Goal: Find specific page/section: Find specific page/section

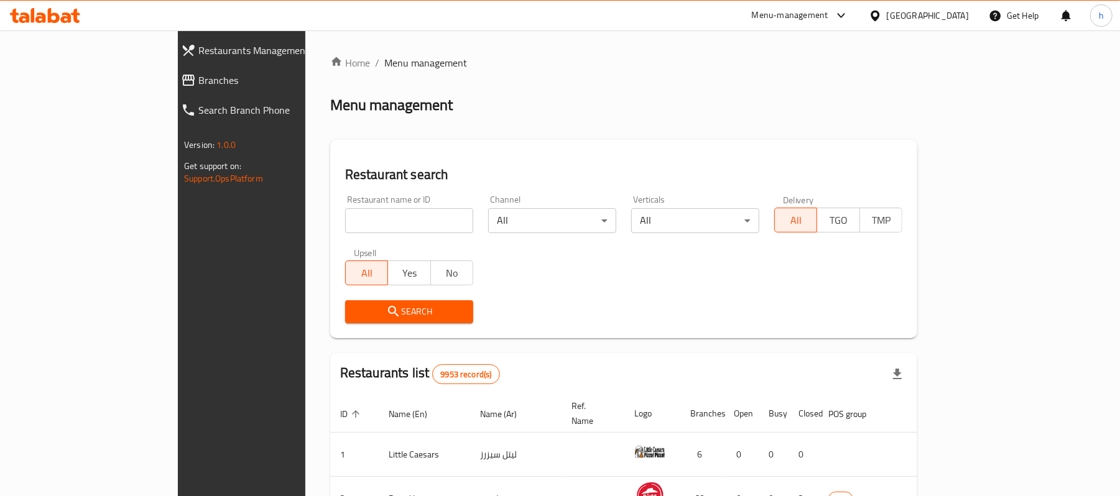
click at [956, 19] on div "Kuwait" at bounding box center [928, 16] width 82 height 14
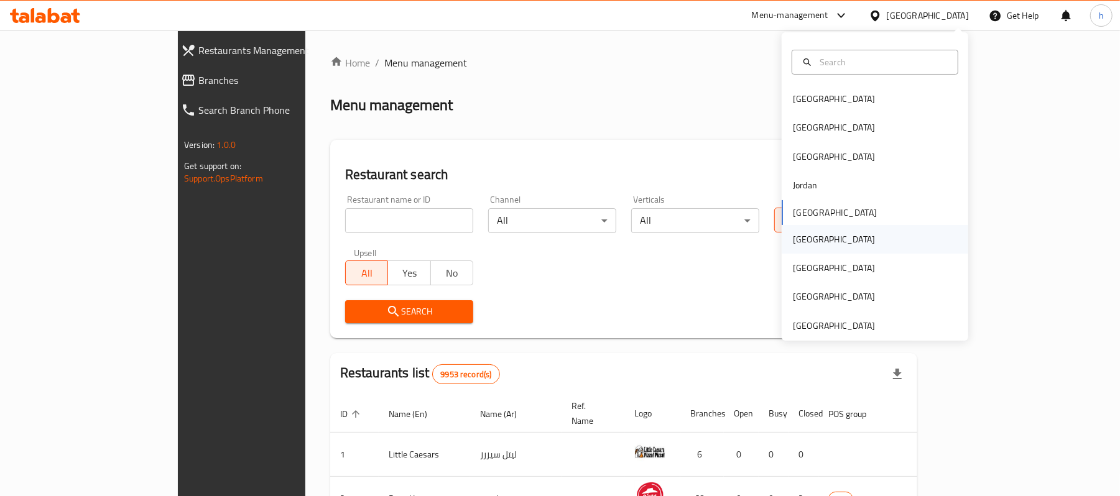
click at [793, 237] on div "Oman" at bounding box center [834, 240] width 82 height 14
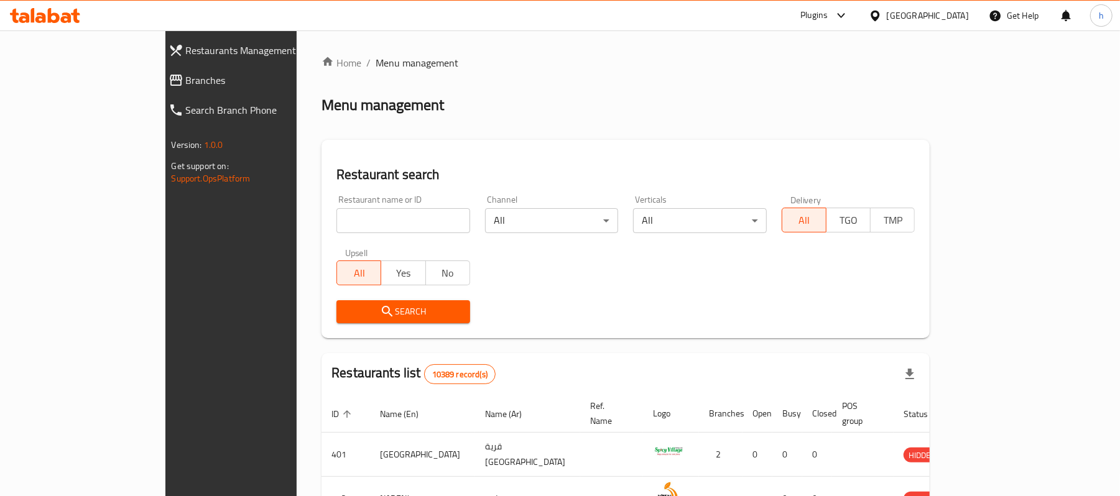
drag, startPoint x: 41, startPoint y: 75, endPoint x: 45, endPoint y: 68, distance: 7.8
click at [186, 75] on span "Branches" at bounding box center [264, 80] width 157 height 15
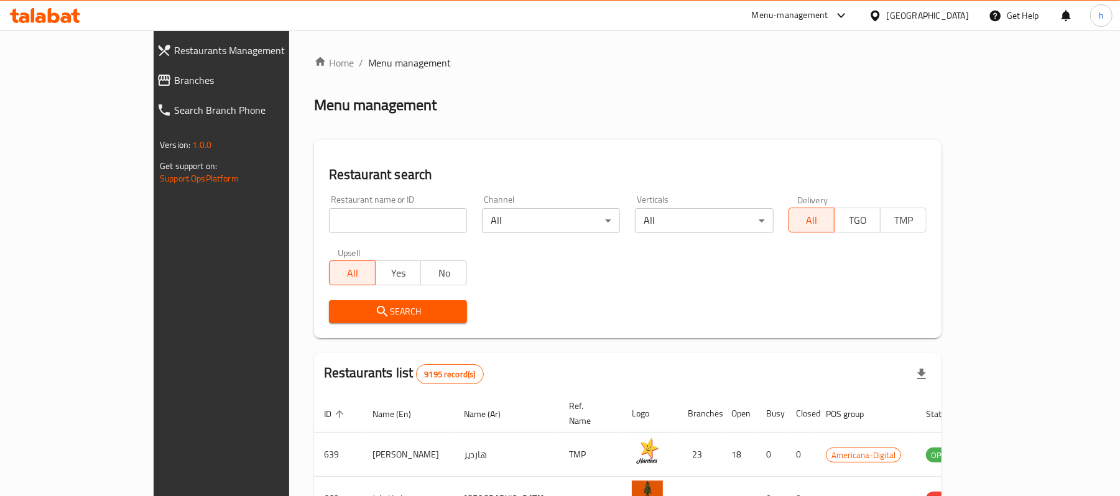
click at [879, 17] on icon at bounding box center [875, 15] width 9 height 11
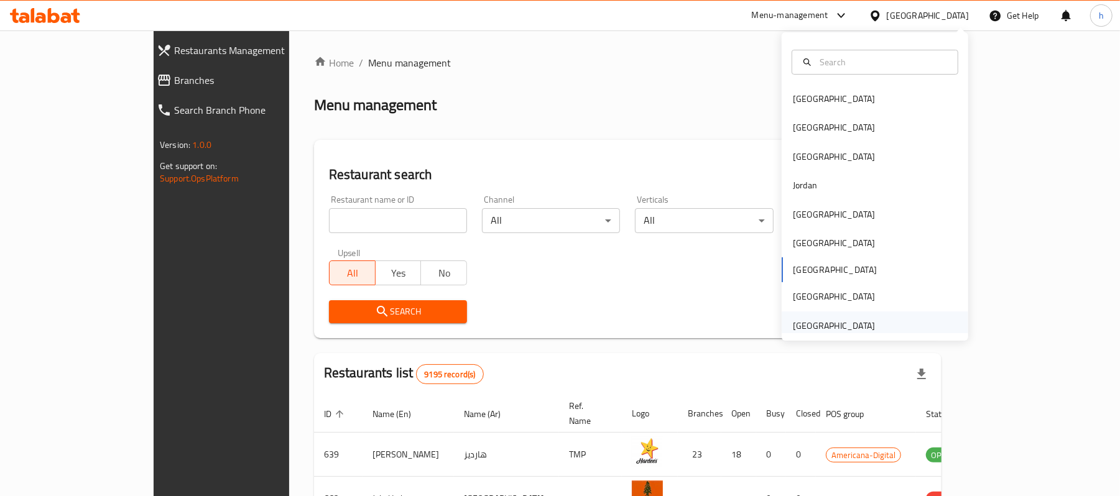
click at [884, 328] on div "[GEOGRAPHIC_DATA]" at bounding box center [875, 326] width 187 height 29
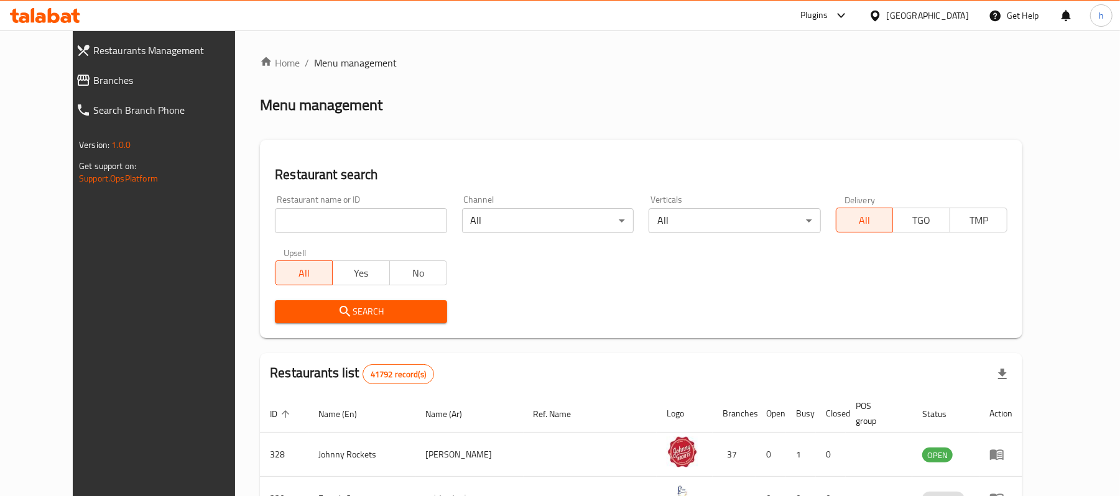
click at [93, 75] on span "Branches" at bounding box center [171, 80] width 157 height 15
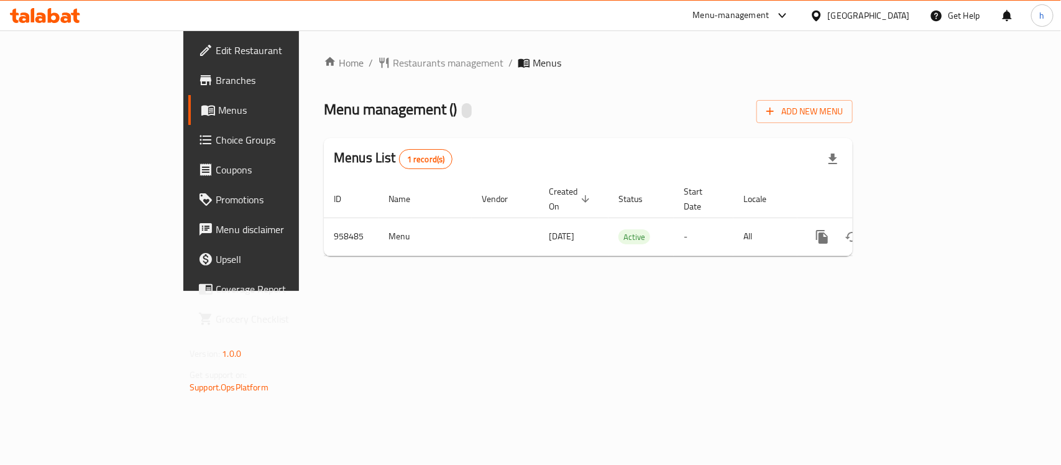
click at [216, 47] on span "Edit Restaurant" at bounding box center [283, 50] width 135 height 15
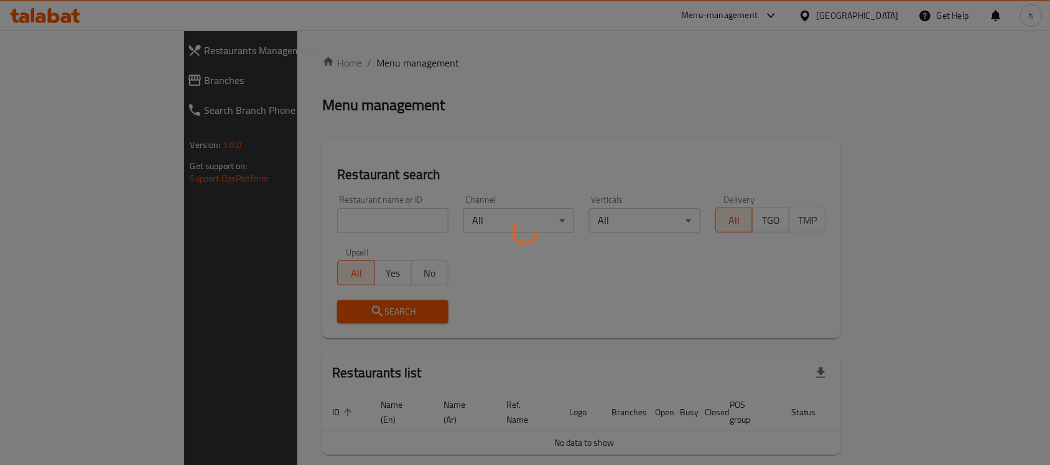
click at [35, 81] on div at bounding box center [525, 232] width 1050 height 465
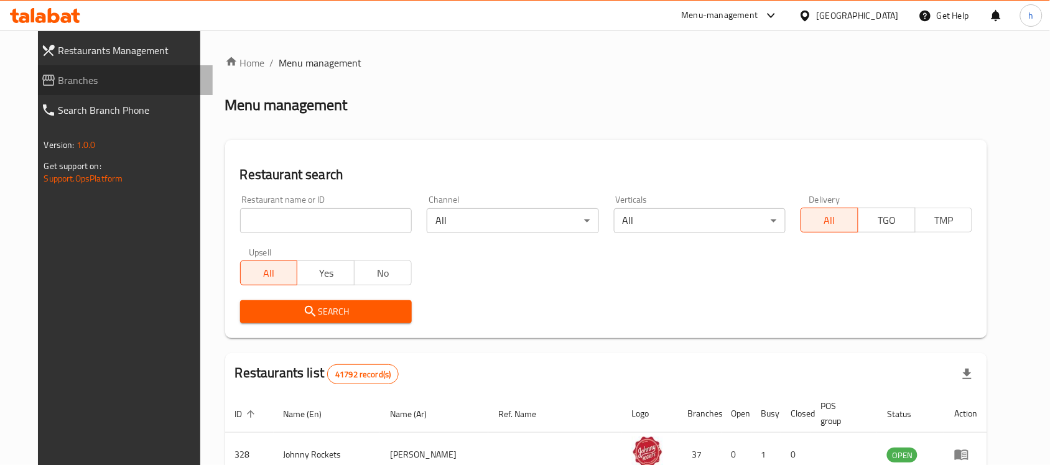
click at [58, 78] on span "Branches" at bounding box center [130, 80] width 145 height 15
click at [58, 81] on span "Branches" at bounding box center [130, 80] width 145 height 15
click at [88, 78] on span "Branches" at bounding box center [130, 80] width 145 height 15
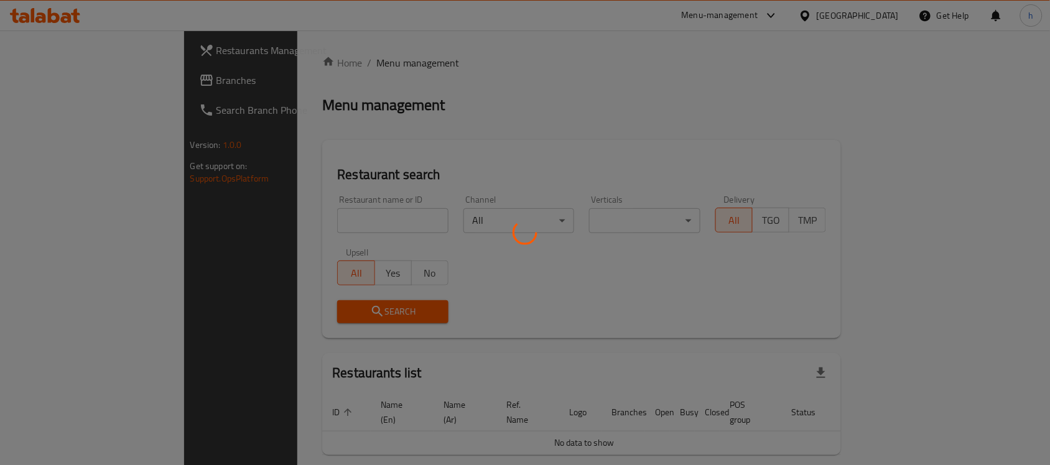
click at [775, 14] on div at bounding box center [525, 232] width 1050 height 465
click at [771, 14] on div at bounding box center [525, 232] width 1050 height 465
click at [775, 14] on div at bounding box center [525, 232] width 1050 height 465
click at [767, 17] on div at bounding box center [525, 232] width 1050 height 465
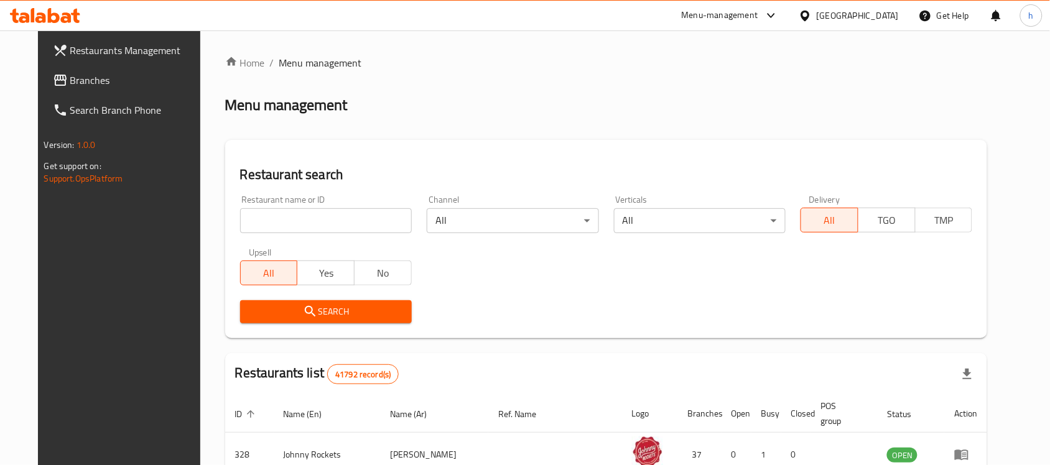
click at [765, 14] on icon at bounding box center [771, 15] width 15 height 15
click at [644, 87] on div "Global Quality Control Center" at bounding box center [658, 84] width 109 height 14
click at [58, 85] on span "Branches" at bounding box center [130, 80] width 145 height 15
